Goal: Task Accomplishment & Management: Manage account settings

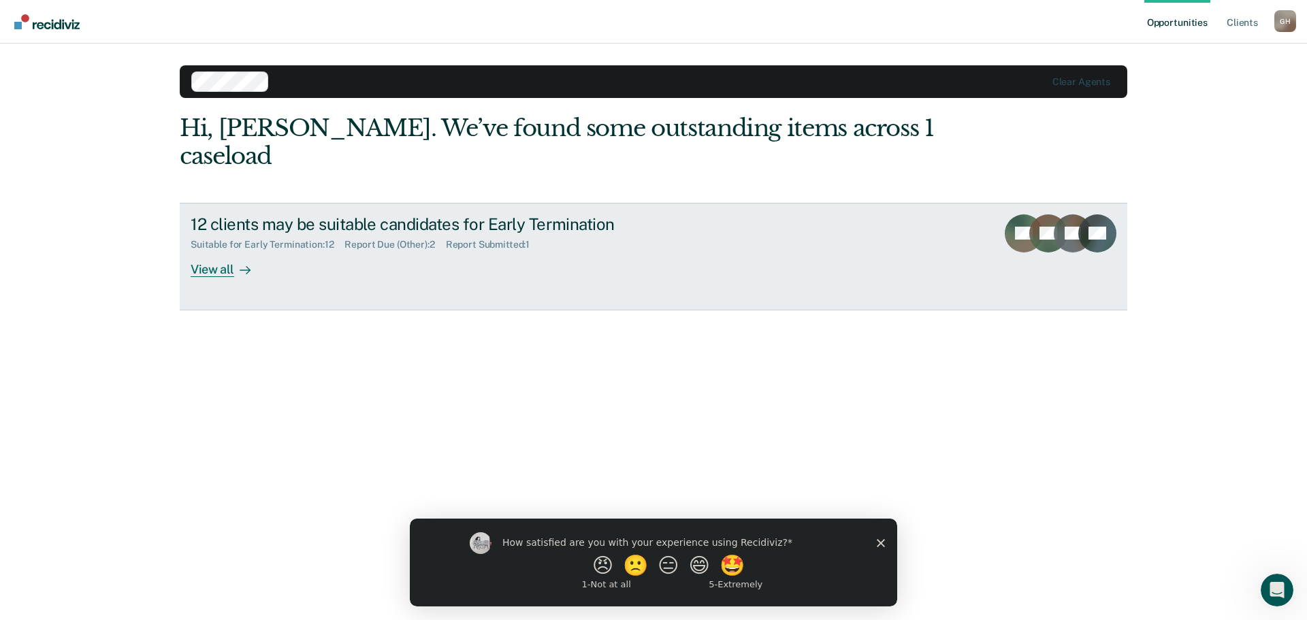
click at [206, 250] on div "View all" at bounding box center [229, 263] width 76 height 27
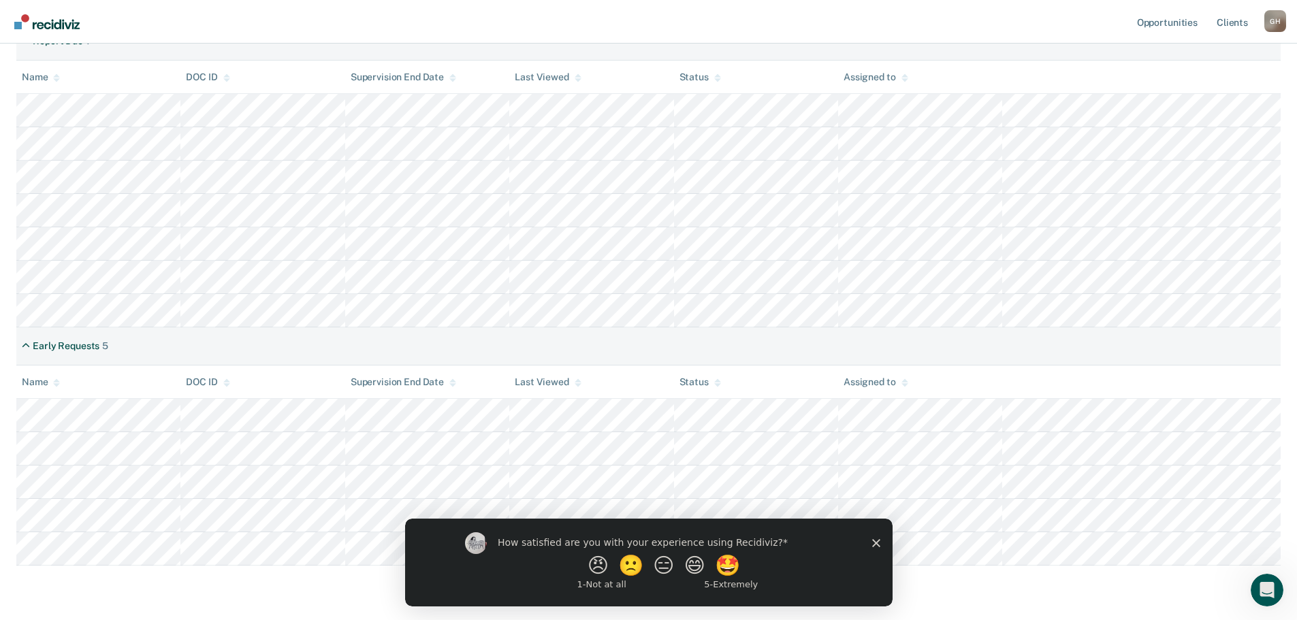
scroll to position [263, 0]
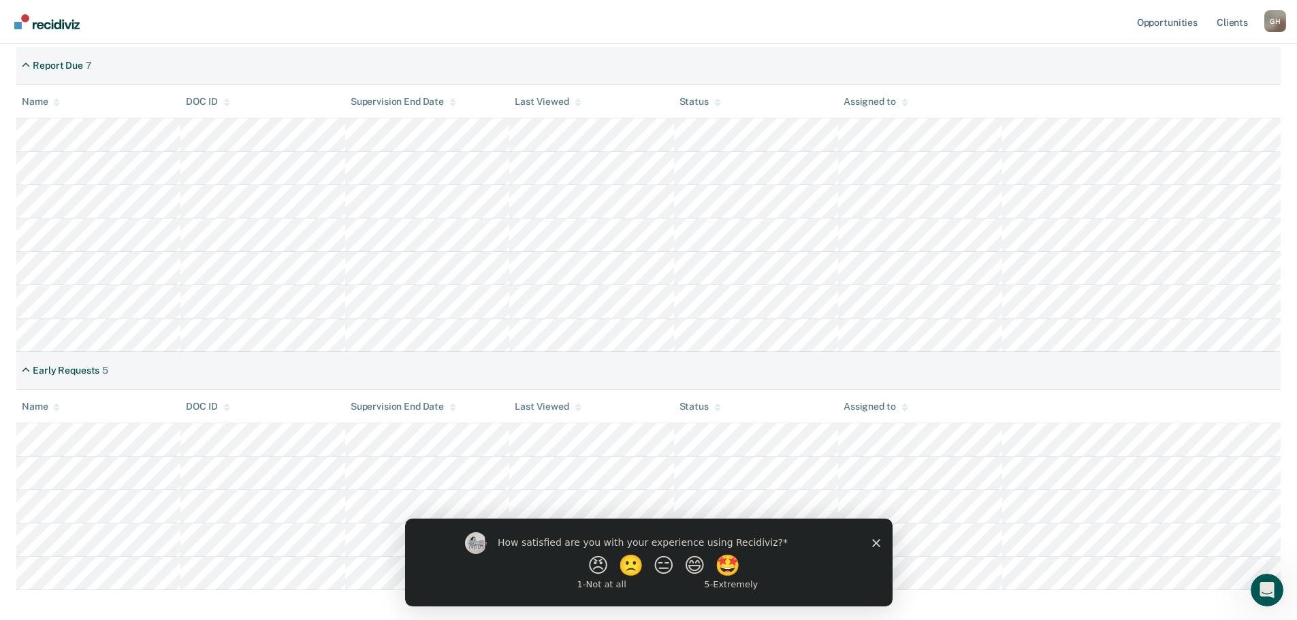
click at [875, 545] on icon "Close survey" at bounding box center [875, 542] width 8 height 8
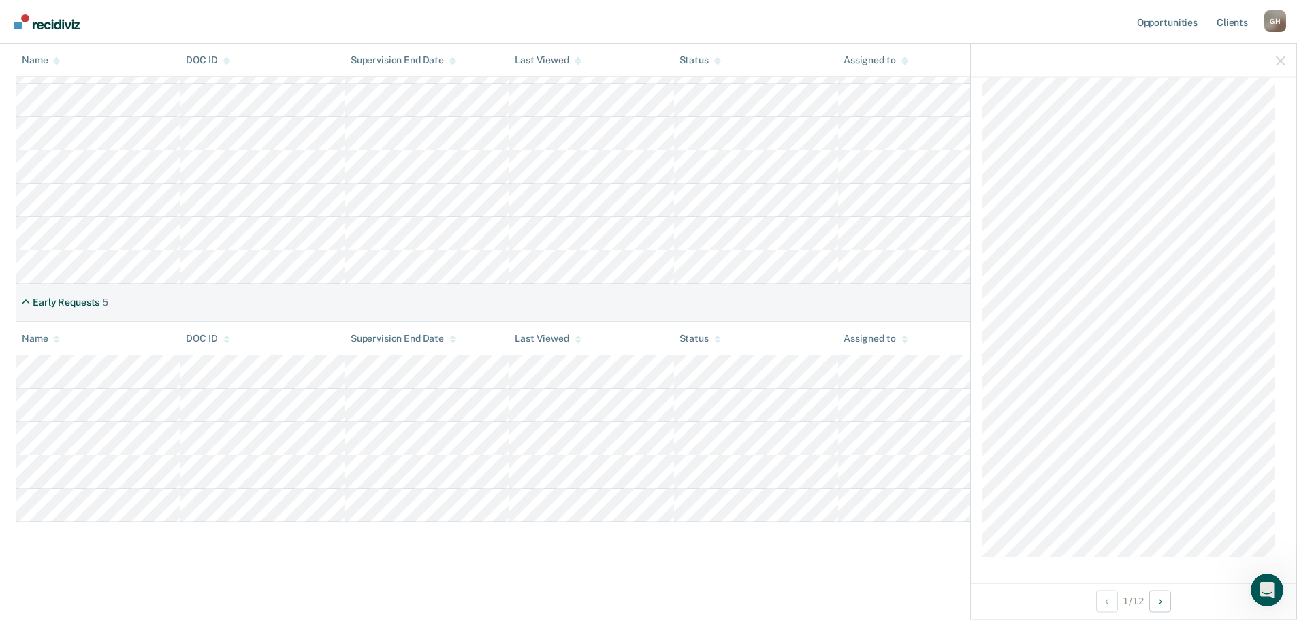
scroll to position [0, 0]
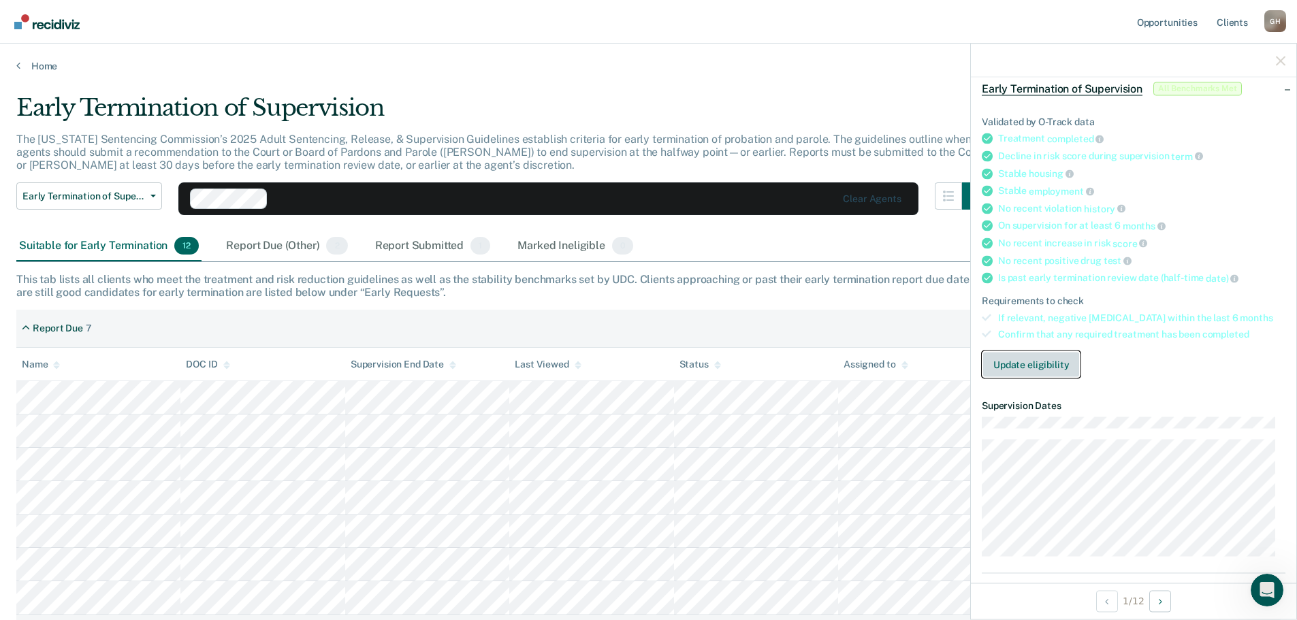
click at [1049, 361] on button "Update eligibility" at bounding box center [1030, 364] width 99 height 27
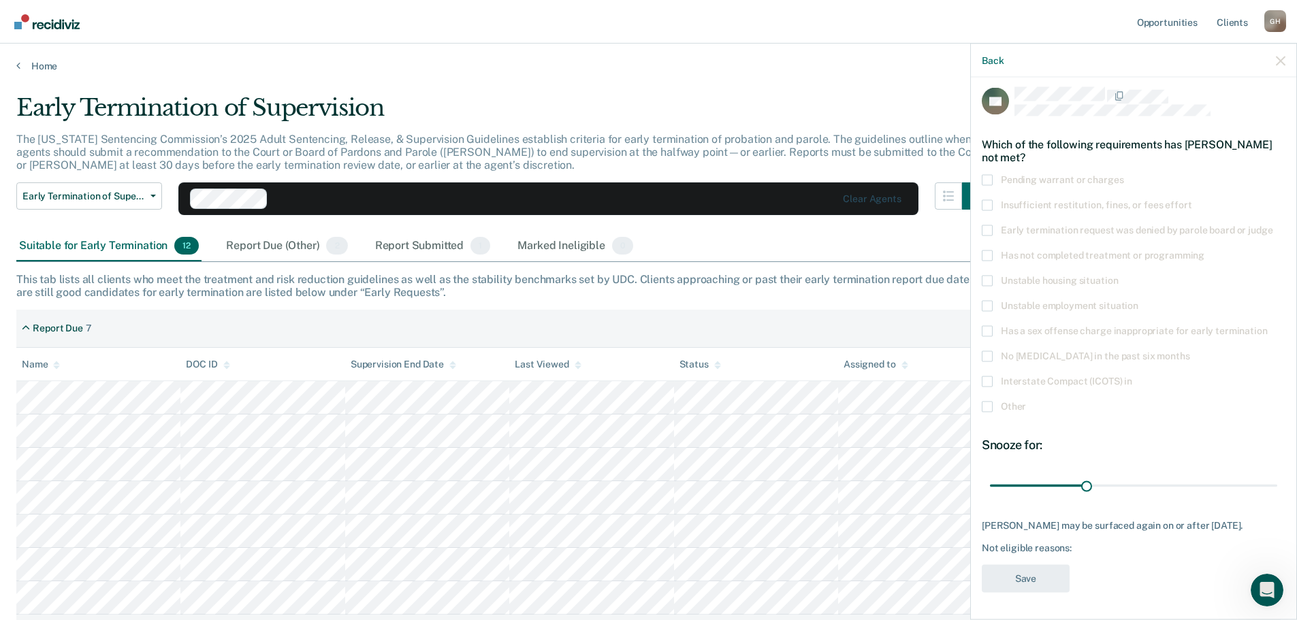
scroll to position [17, 0]
click at [988, 174] on span at bounding box center [986, 179] width 11 height 11
click at [1123, 174] on input "Pending warrant or charges" at bounding box center [1123, 174] width 0 height 0
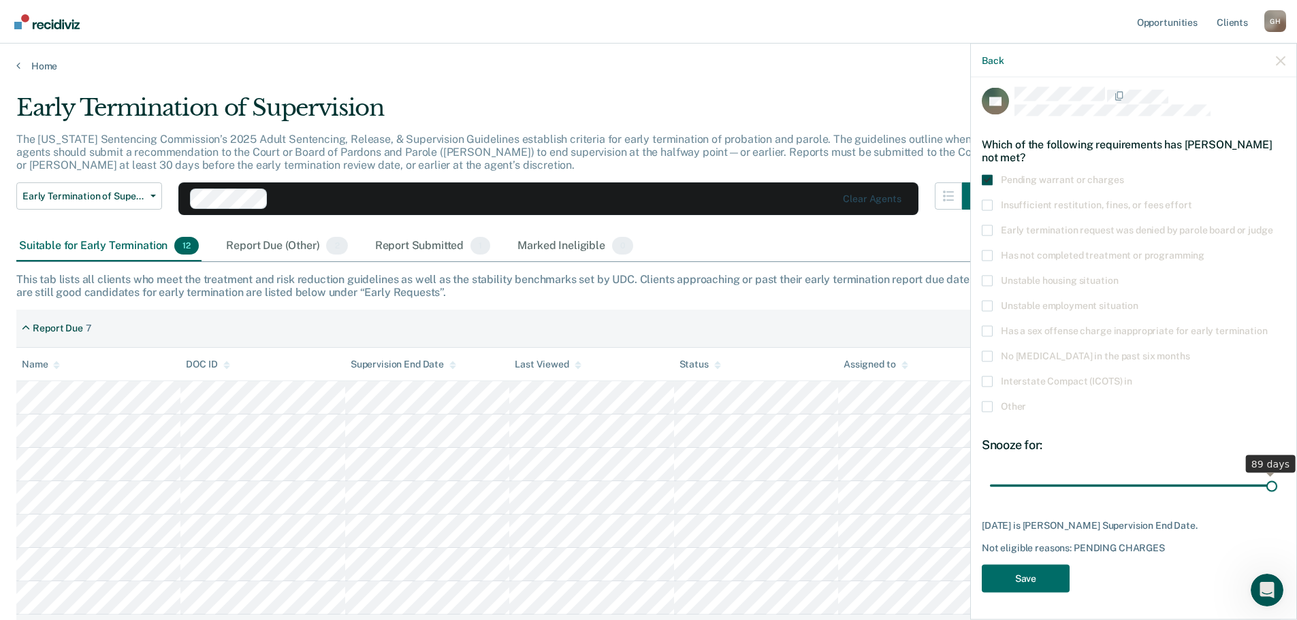
scroll to position [5, 0]
drag, startPoint x: 1086, startPoint y: 475, endPoint x: 1303, endPoint y: 469, distance: 217.2
type input "89"
click at [1277, 475] on input "range" at bounding box center [1133, 487] width 287 height 24
click at [1017, 577] on button "Save" at bounding box center [1025, 580] width 88 height 28
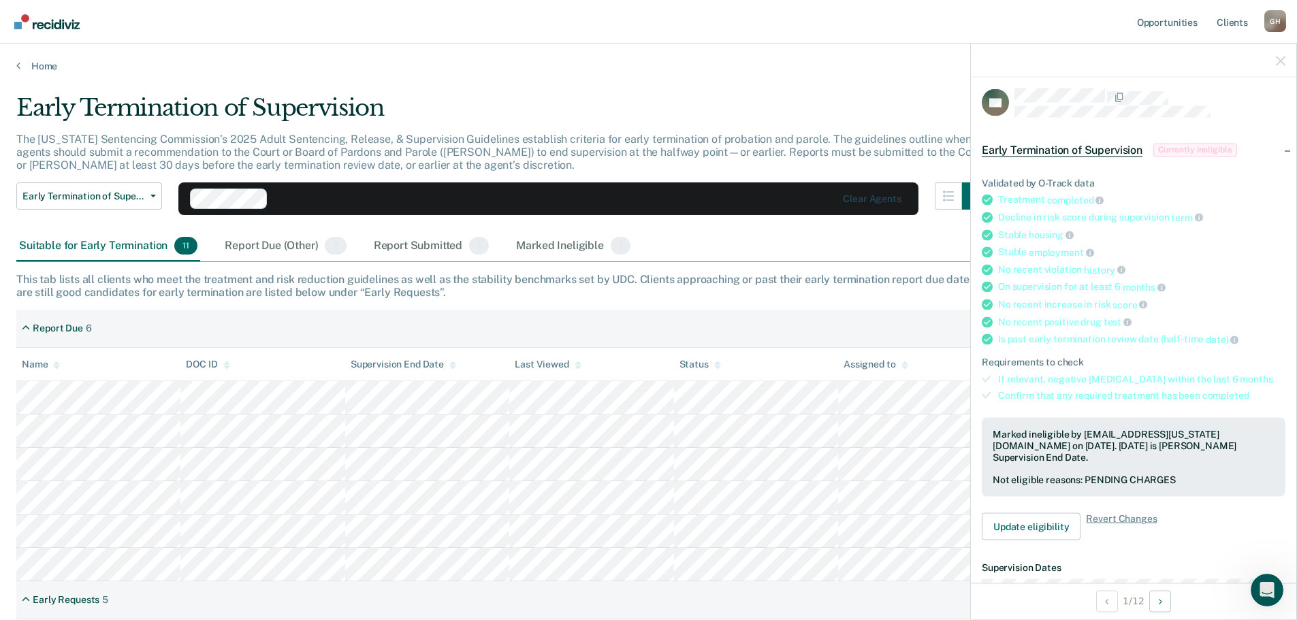
click at [1273, 59] on div at bounding box center [1133, 61] width 325 height 34
click at [1283, 59] on icon "button" at bounding box center [1280, 61] width 10 height 10
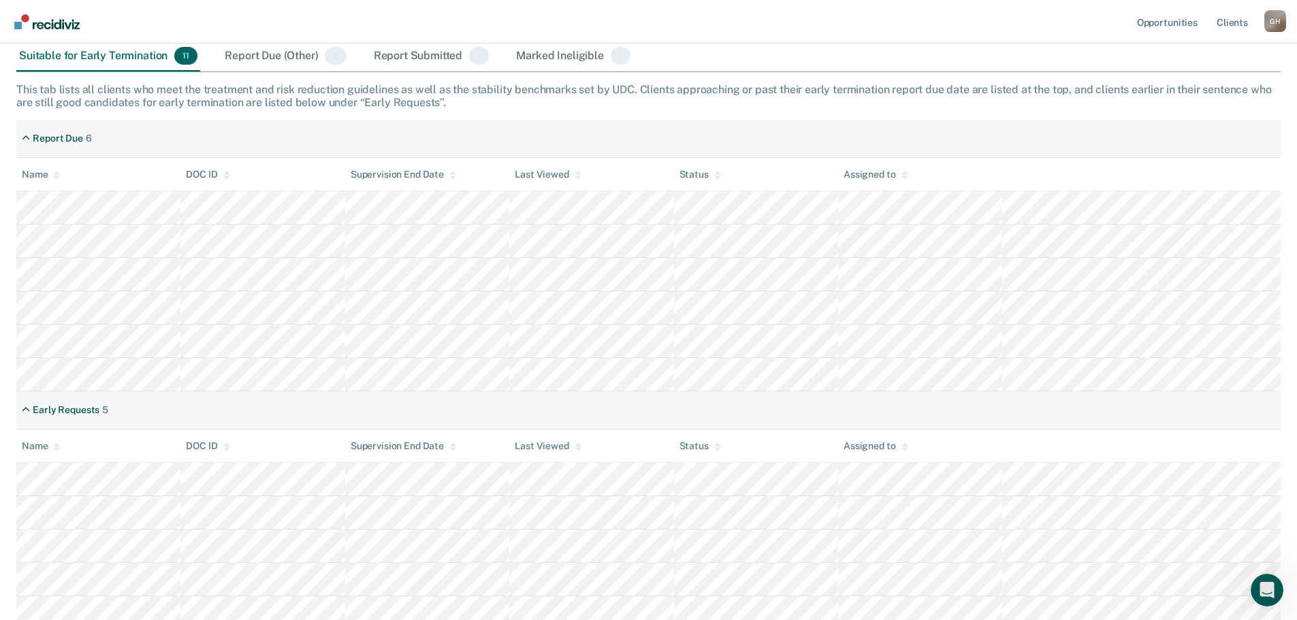
scroll to position [204, 0]
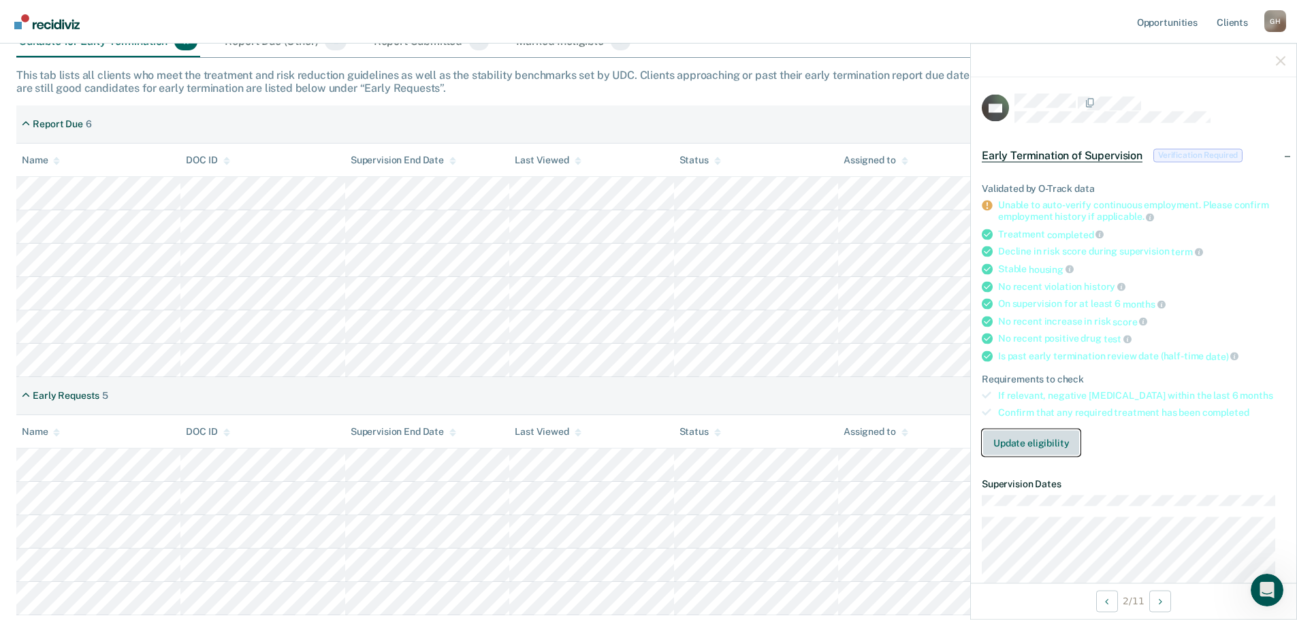
click at [1054, 442] on button "Update eligibility" at bounding box center [1030, 442] width 99 height 27
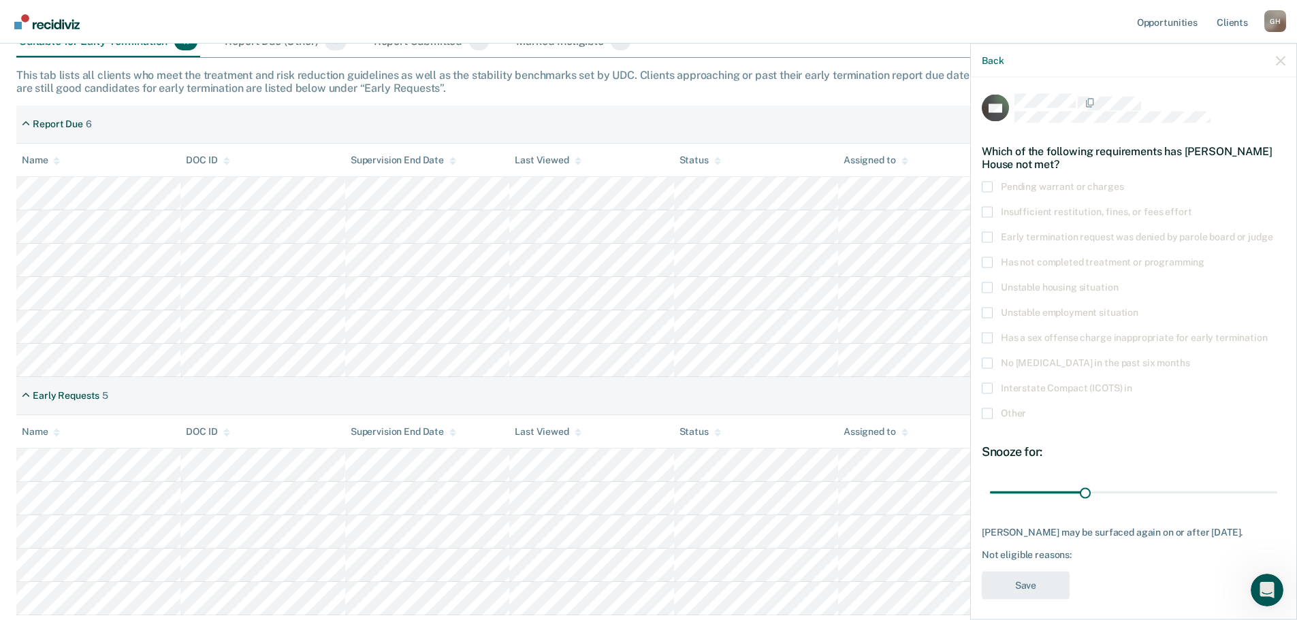
click at [995, 186] on label "Pending warrant or charges" at bounding box center [1133, 188] width 304 height 14
click at [1123, 181] on input "Pending warrant or charges" at bounding box center [1123, 181] width 0 height 0
drag, startPoint x: 1080, startPoint y: 488, endPoint x: 1288, endPoint y: 487, distance: 207.6
type input "90"
click at [1277, 487] on input "range" at bounding box center [1133, 492] width 287 height 24
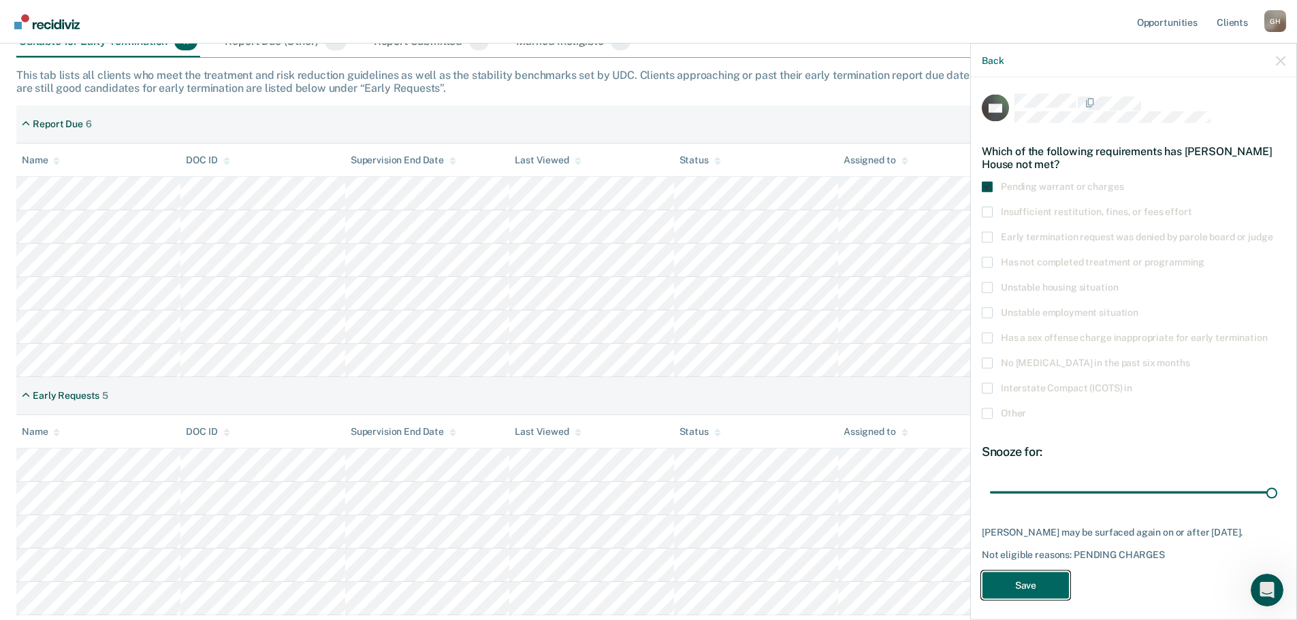
click at [1022, 587] on button "Save" at bounding box center [1025, 585] width 88 height 28
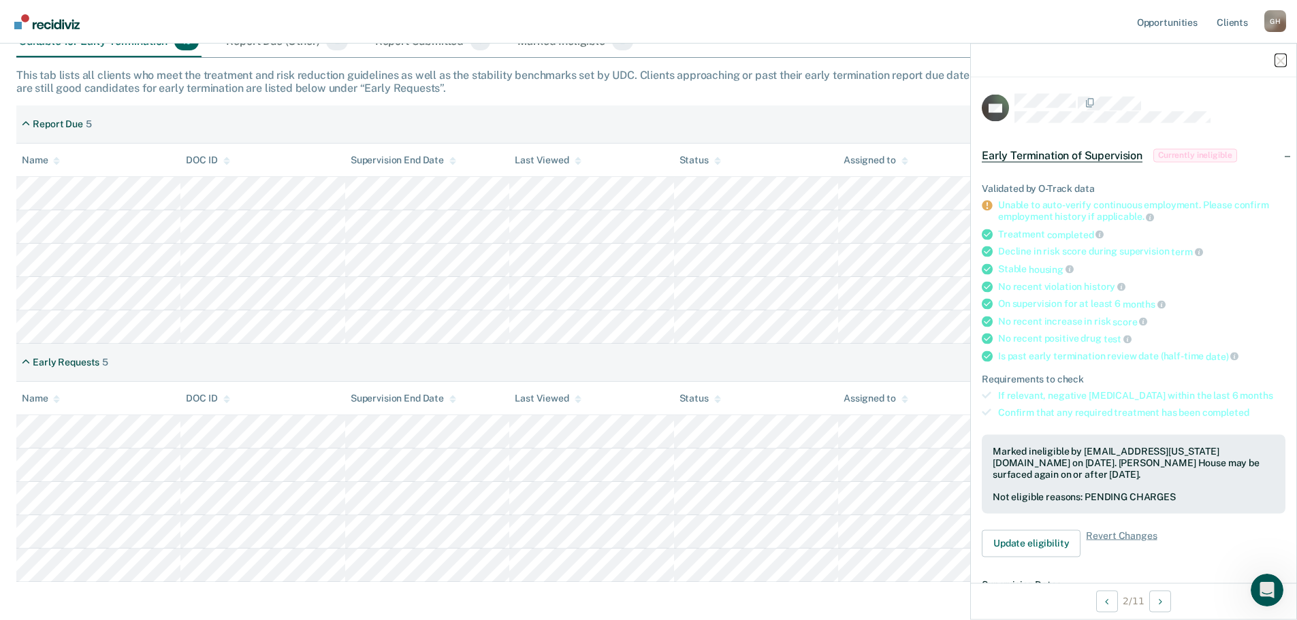
click at [1279, 55] on button "button" at bounding box center [1280, 60] width 10 height 12
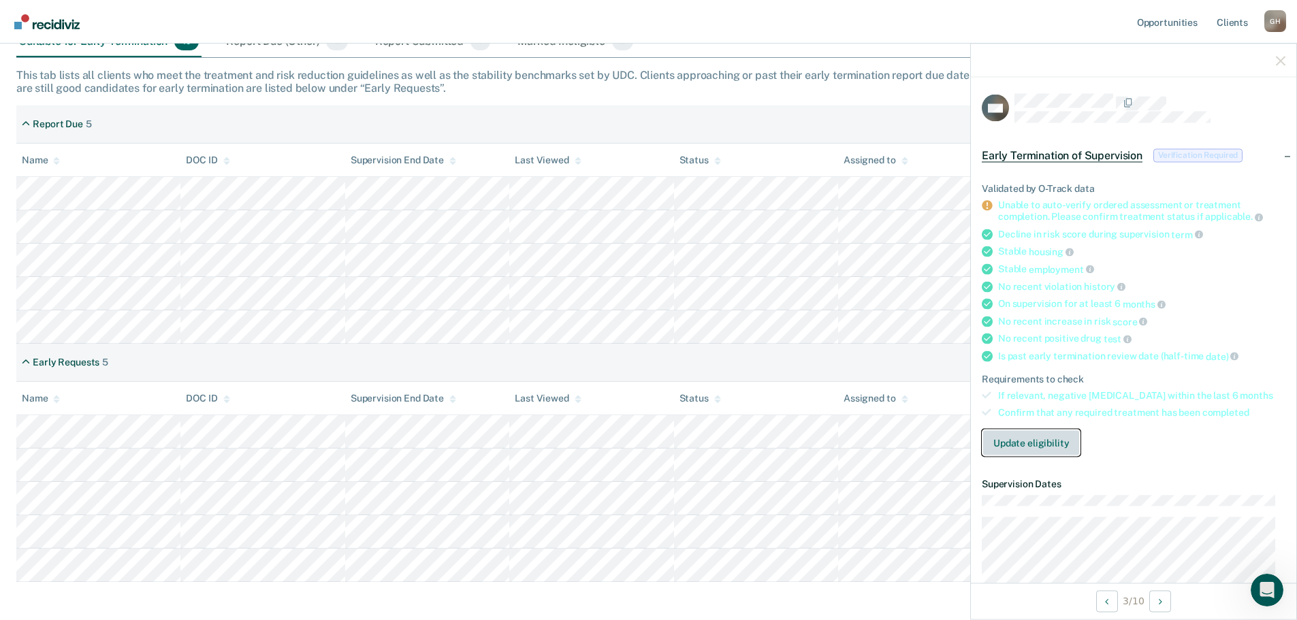
click at [1009, 448] on button "Update eligibility" at bounding box center [1030, 442] width 99 height 27
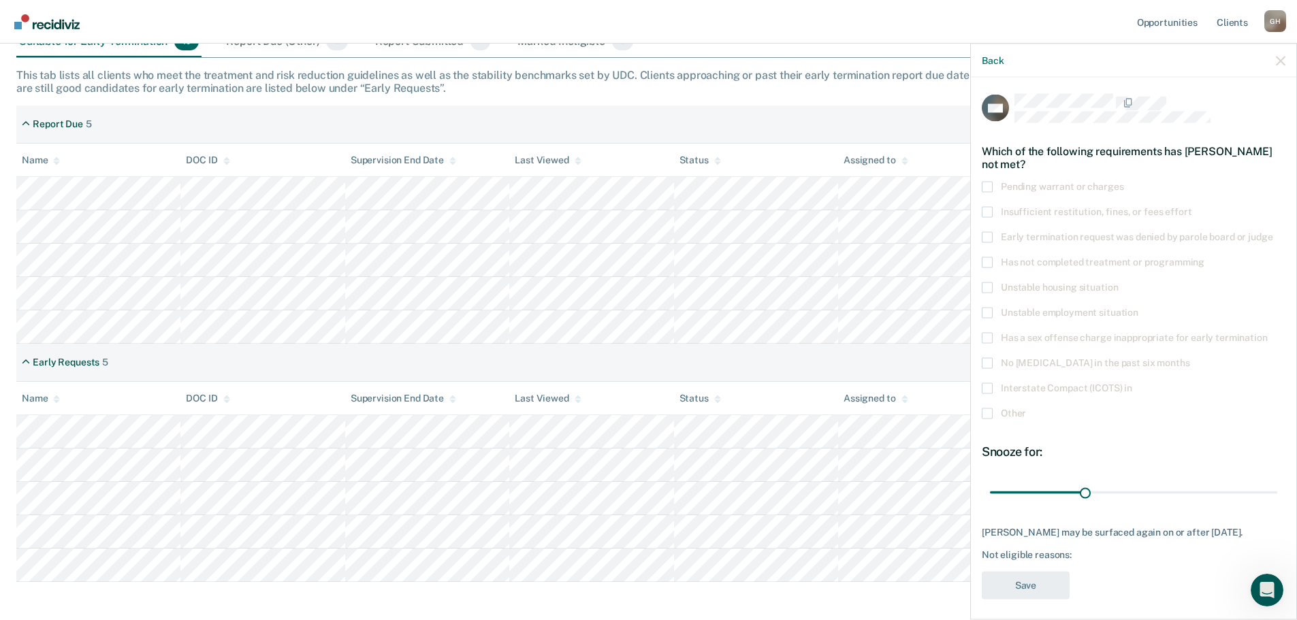
click at [990, 261] on span at bounding box center [986, 262] width 11 height 11
click at [1204, 257] on input "Has not completed treatment or programming" at bounding box center [1204, 257] width 0 height 0
drag, startPoint x: 1084, startPoint y: 495, endPoint x: 1302, endPoint y: 489, distance: 217.9
type input "90"
click at [1277, 489] on input "range" at bounding box center [1133, 492] width 287 height 24
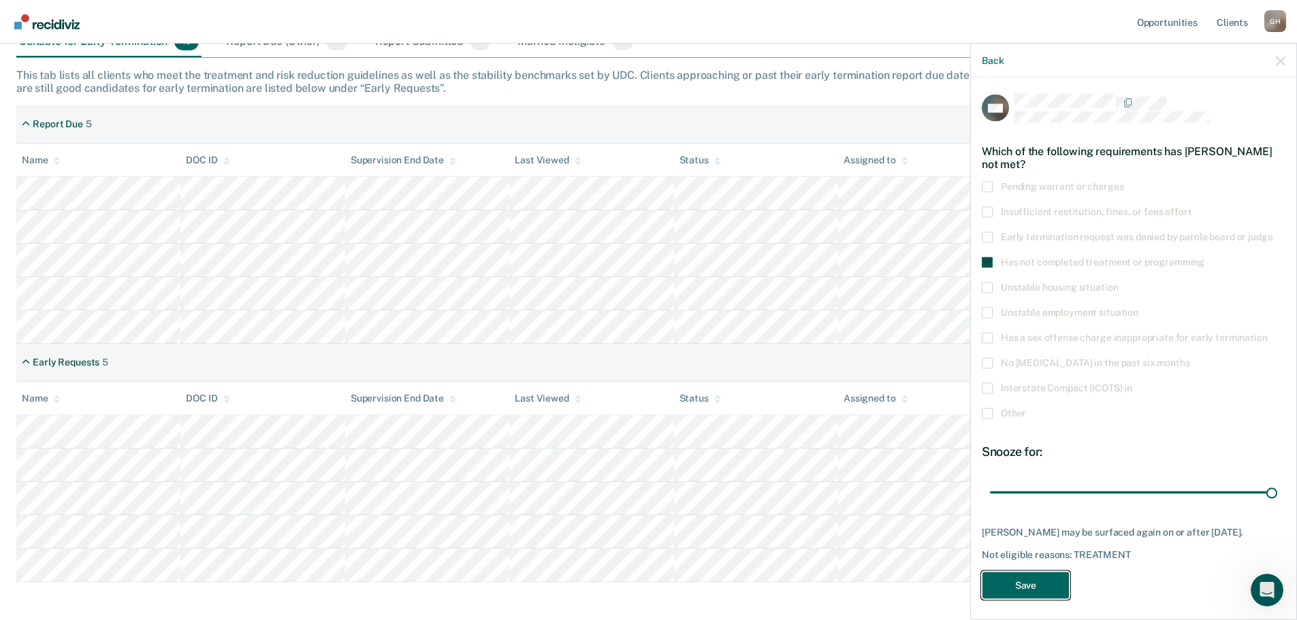
click at [1045, 596] on button "Save" at bounding box center [1025, 585] width 88 height 28
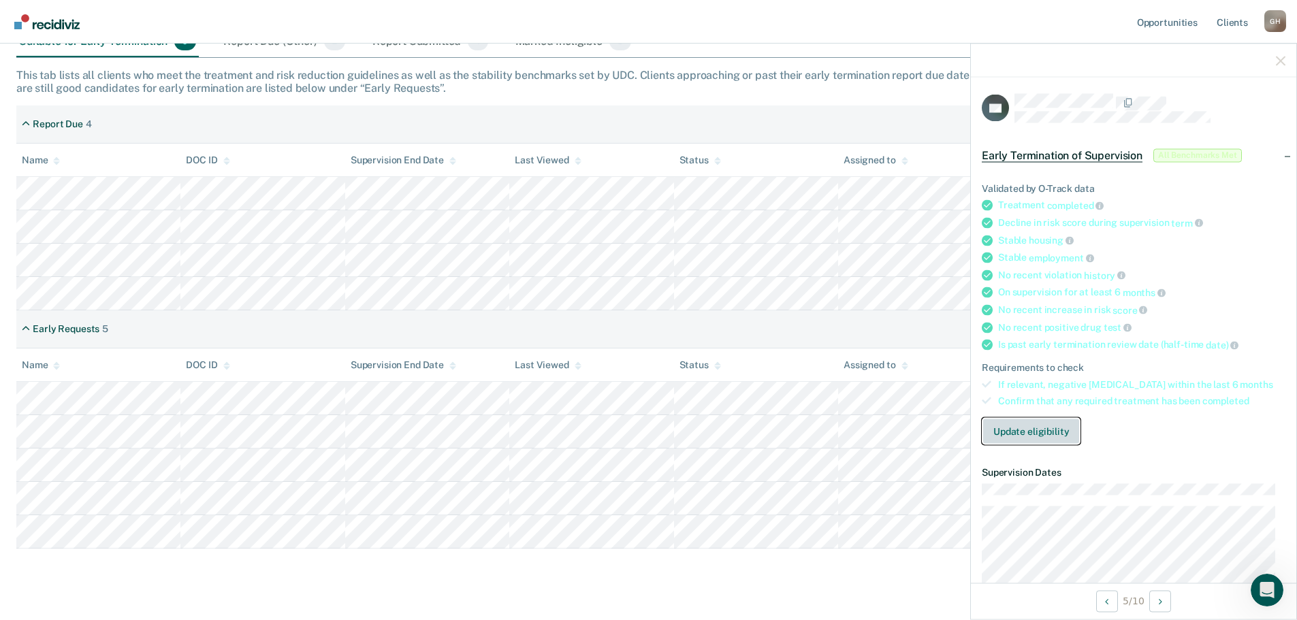
click at [1032, 435] on button "Update eligibility" at bounding box center [1030, 431] width 99 height 27
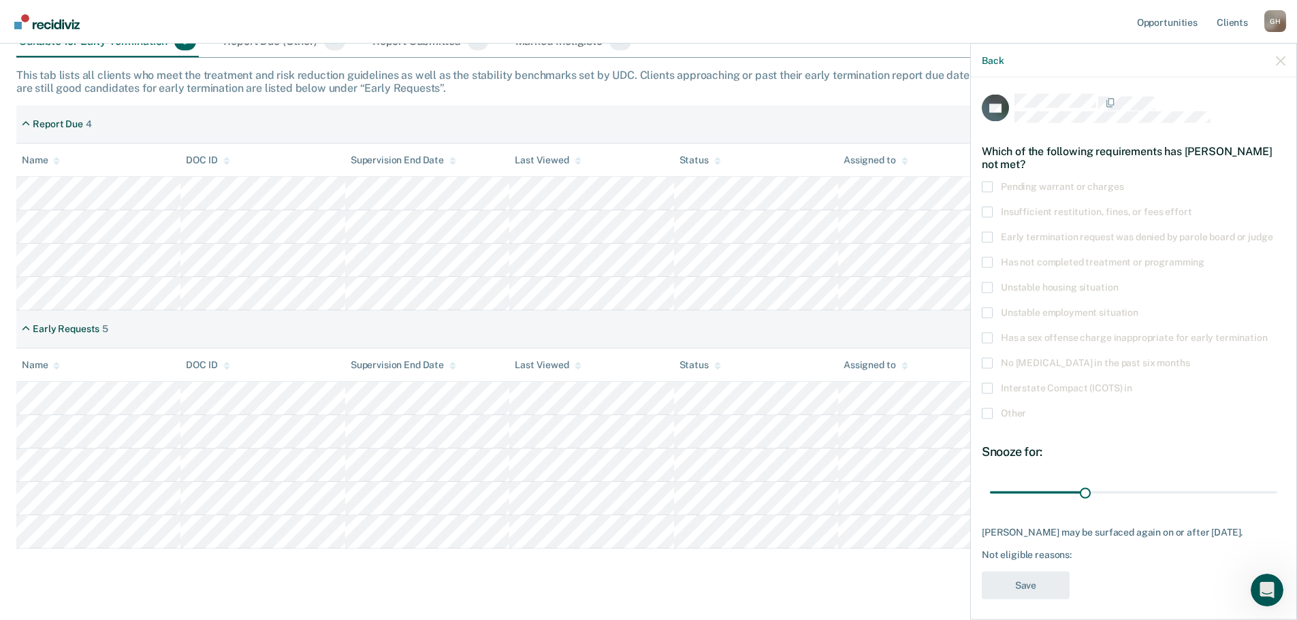
click at [990, 213] on span at bounding box center [986, 211] width 11 height 11
click at [1191, 206] on input "Insufficient restitution, fines, or fees effort" at bounding box center [1191, 206] width 0 height 0
drag, startPoint x: 1086, startPoint y: 491, endPoint x: 1315, endPoint y: 481, distance: 228.9
type input "90"
click at [1277, 481] on input "range" at bounding box center [1133, 492] width 287 height 24
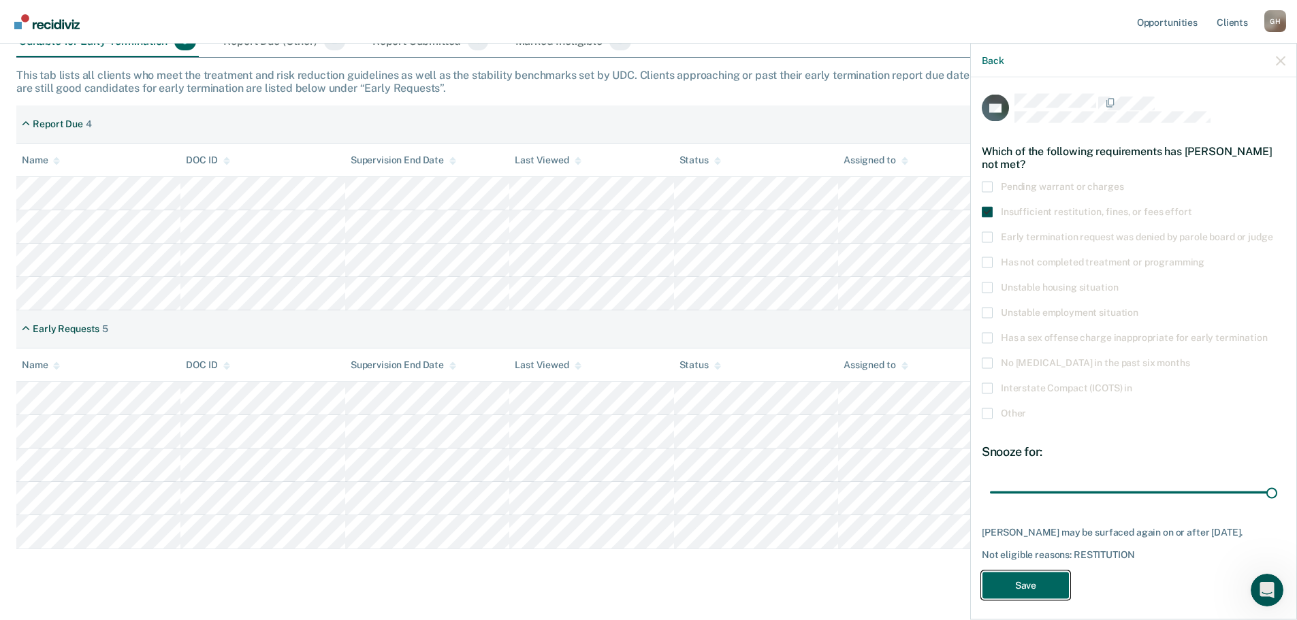
click at [1045, 599] on button "Save" at bounding box center [1025, 585] width 88 height 28
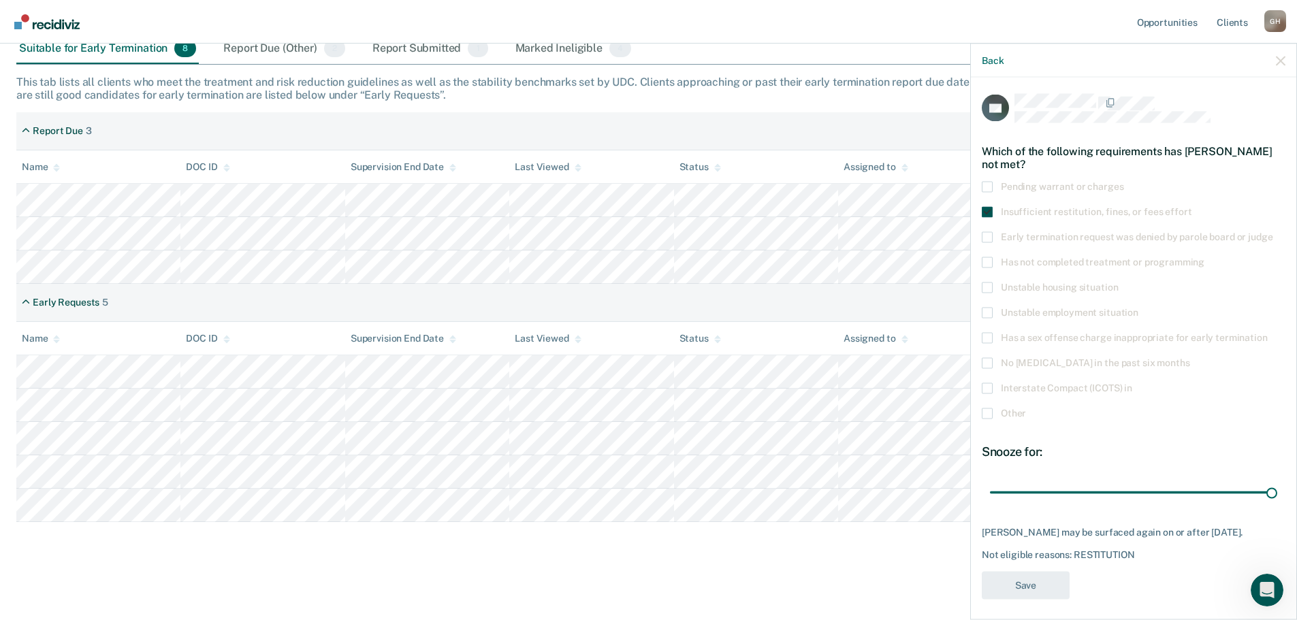
scroll to position [197, 0]
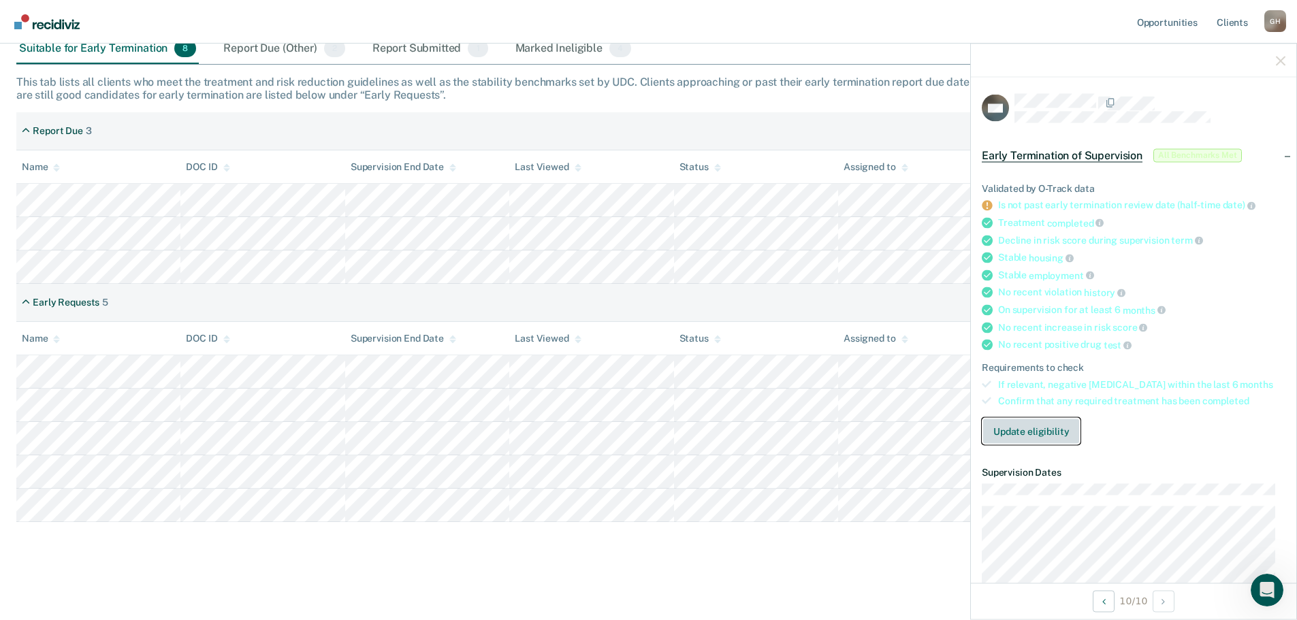
click at [1037, 424] on button "Update eligibility" at bounding box center [1030, 431] width 99 height 27
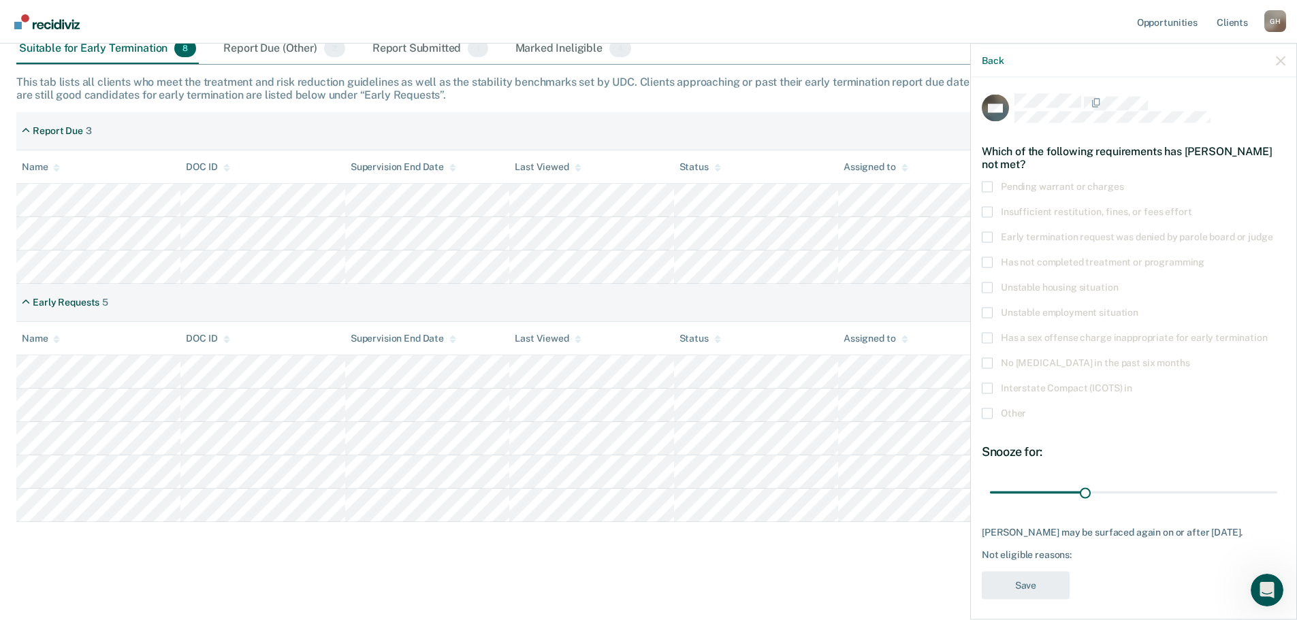
click at [988, 257] on span at bounding box center [986, 262] width 11 height 11
click at [1204, 257] on input "Has not completed treatment or programming" at bounding box center [1204, 257] width 0 height 0
click at [992, 408] on label "Other" at bounding box center [1133, 415] width 304 height 14
click at [1026, 408] on input "Other" at bounding box center [1026, 408] width 0 height 0
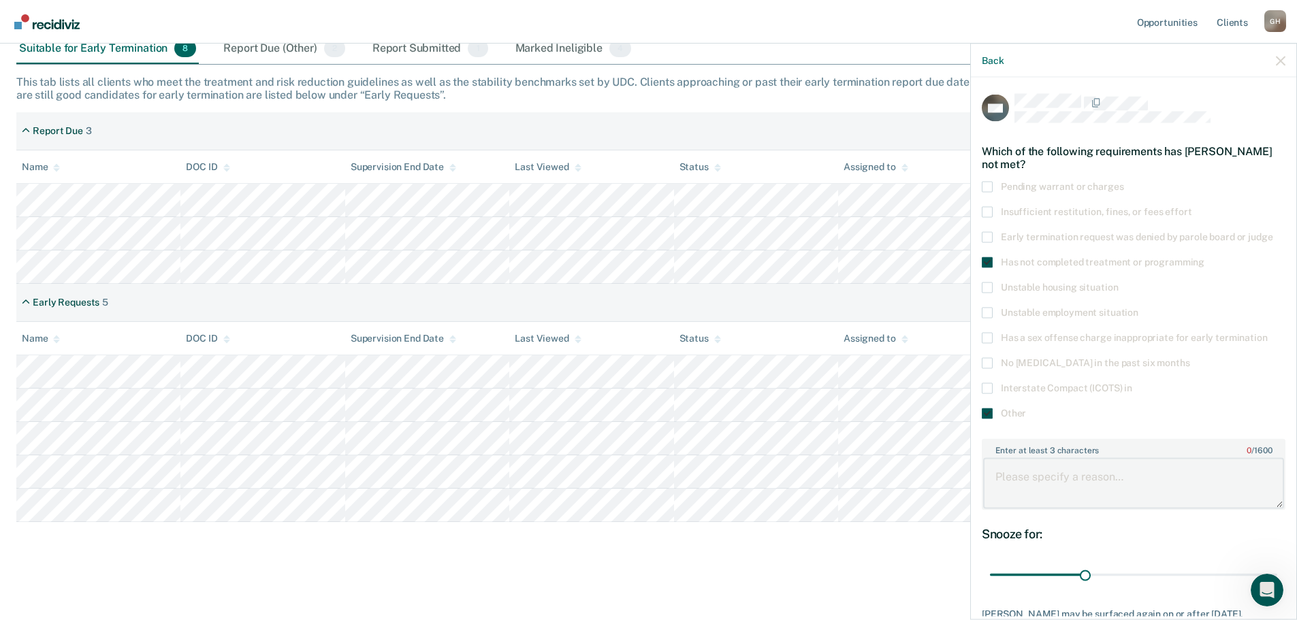
click at [1043, 485] on textarea "Enter at least 3 characters 0 / 1600" at bounding box center [1133, 483] width 301 height 50
type textarea "Community Service"
click at [1092, 534] on div "Snooze for:" at bounding box center [1133, 533] width 304 height 15
drag, startPoint x: 1085, startPoint y: 575, endPoint x: 1172, endPoint y: 565, distance: 87.7
click at [1172, 565] on input "range" at bounding box center [1133, 575] width 287 height 24
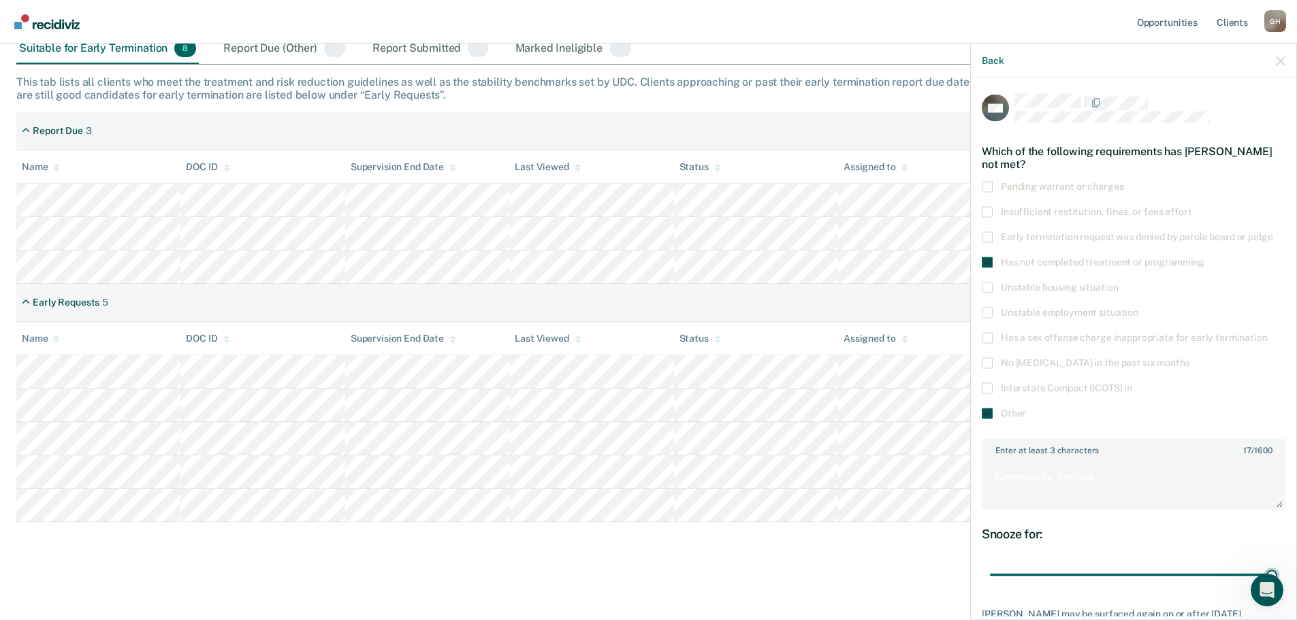
drag, startPoint x: 1171, startPoint y: 574, endPoint x: 1301, endPoint y: 568, distance: 129.4
type input "90"
click at [1277, 570] on input "range" at bounding box center [1133, 575] width 287 height 24
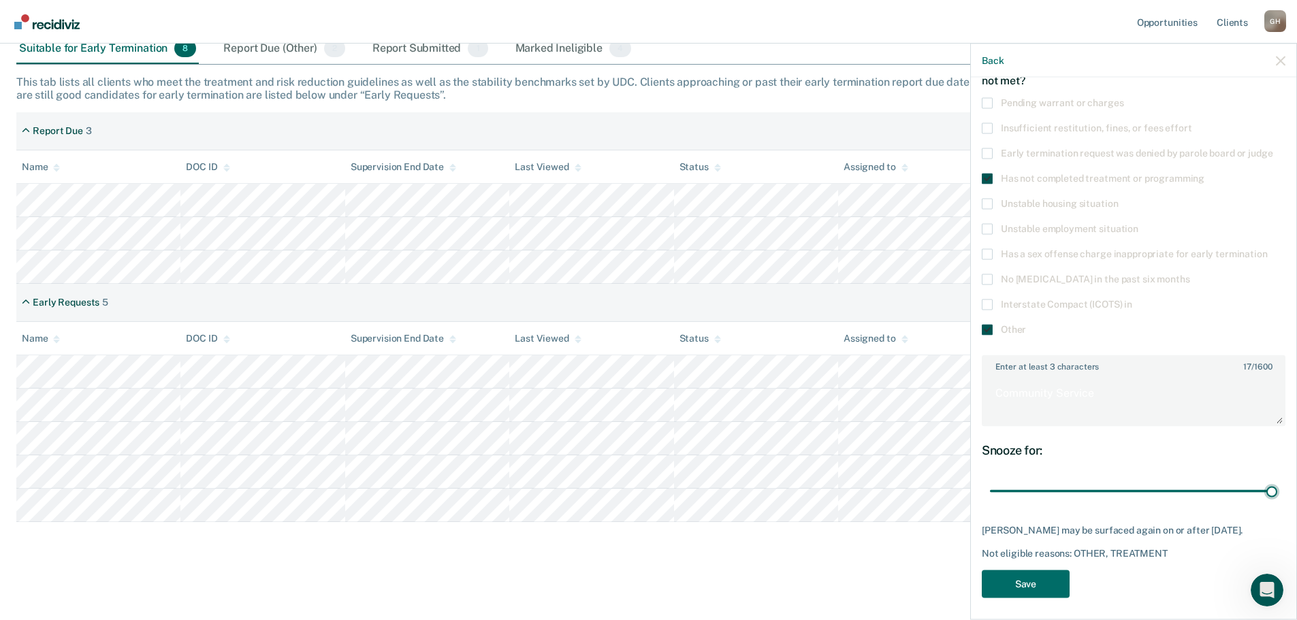
scroll to position [88, 0]
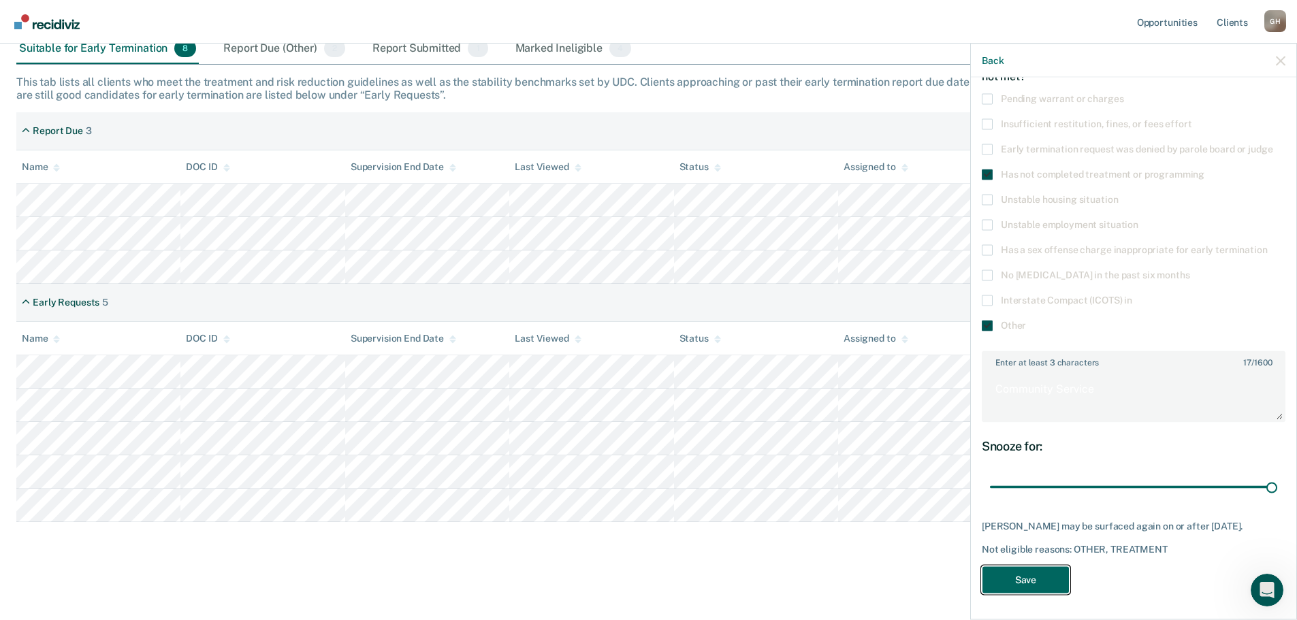
click at [1023, 580] on button "Save" at bounding box center [1025, 580] width 88 height 28
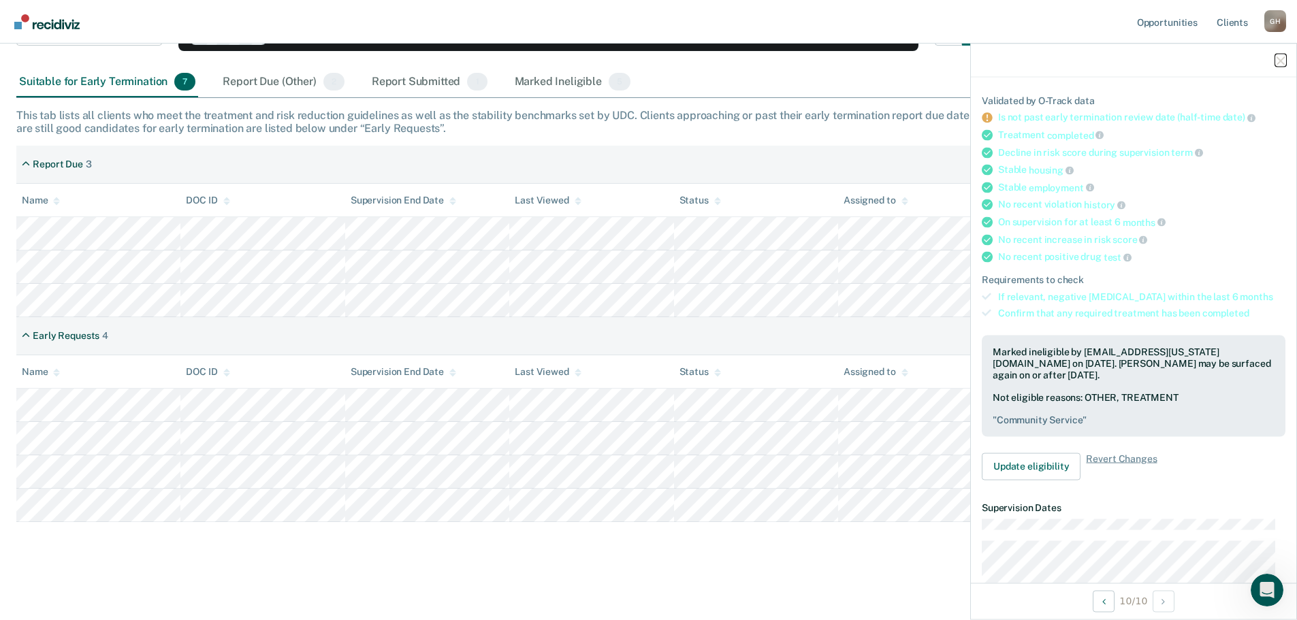
click at [1282, 61] on icon "button" at bounding box center [1280, 61] width 10 height 10
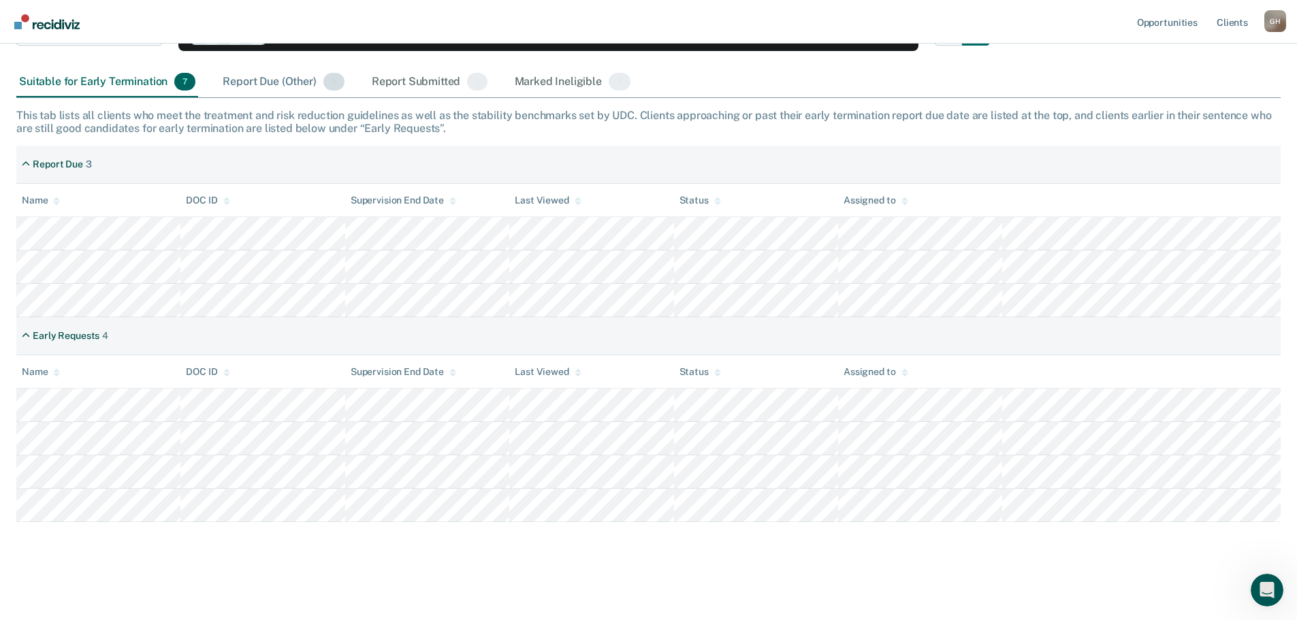
click at [249, 80] on div "Report Due (Other) 2" at bounding box center [283, 82] width 127 height 30
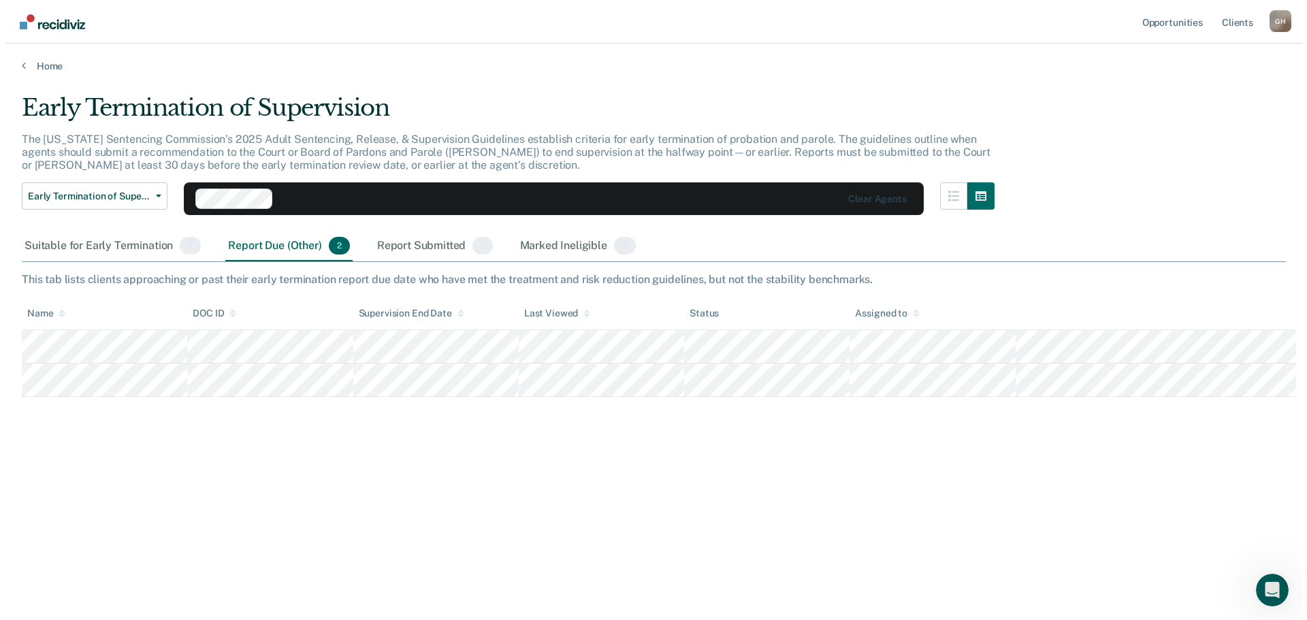
scroll to position [0, 0]
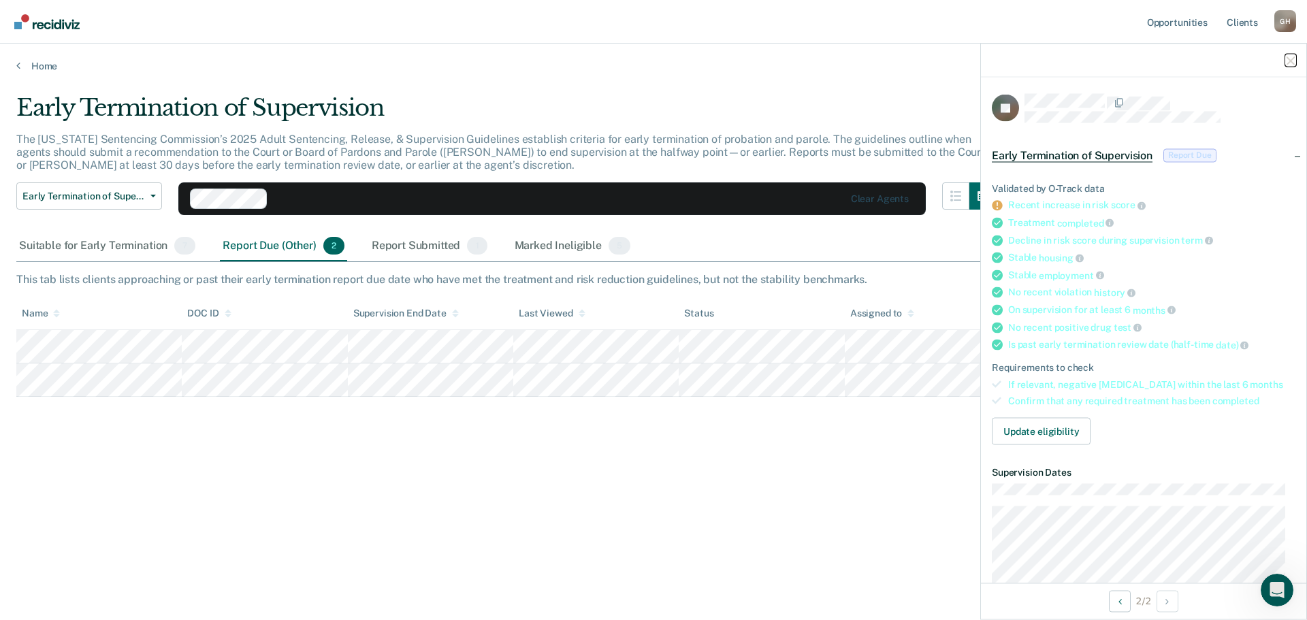
click at [1294, 59] on icon "button" at bounding box center [1291, 61] width 10 height 10
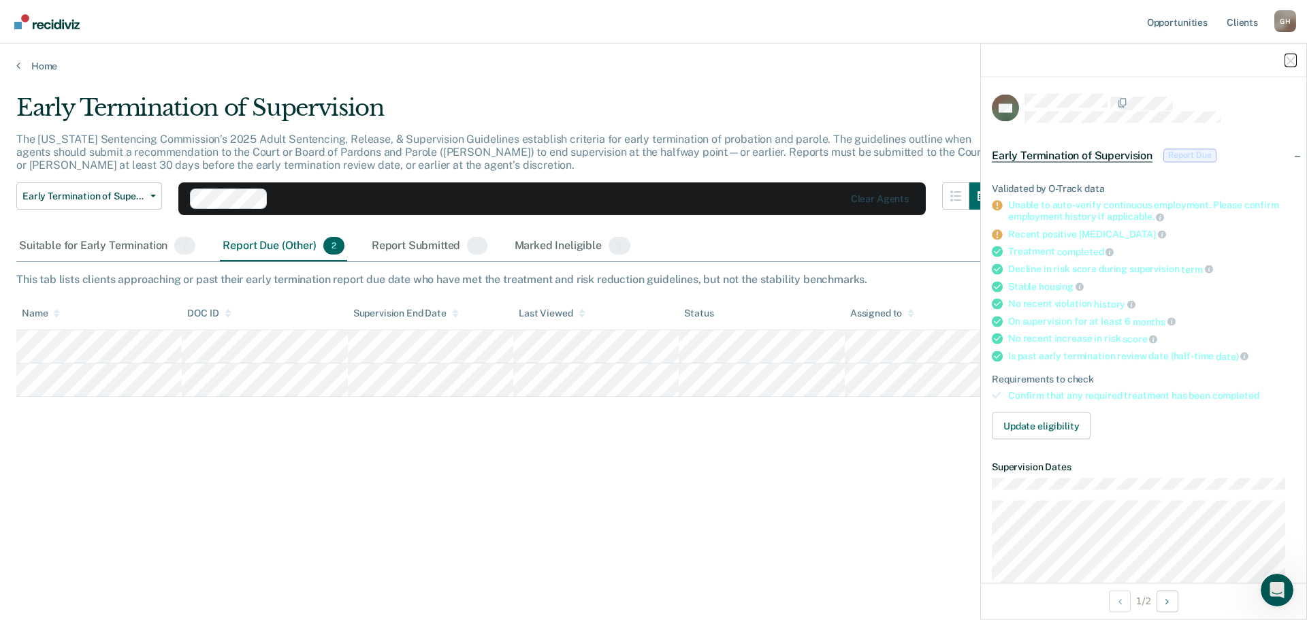
click at [1290, 60] on icon "button" at bounding box center [1291, 61] width 10 height 10
